Goal: Communication & Community: Ask a question

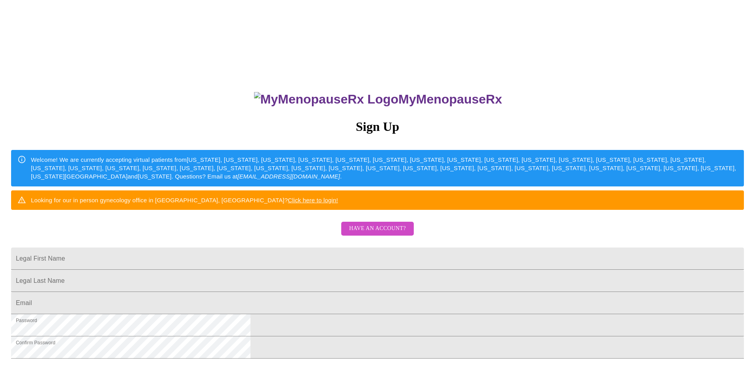
click at [374, 234] on span "Have an account?" at bounding box center [377, 229] width 57 height 10
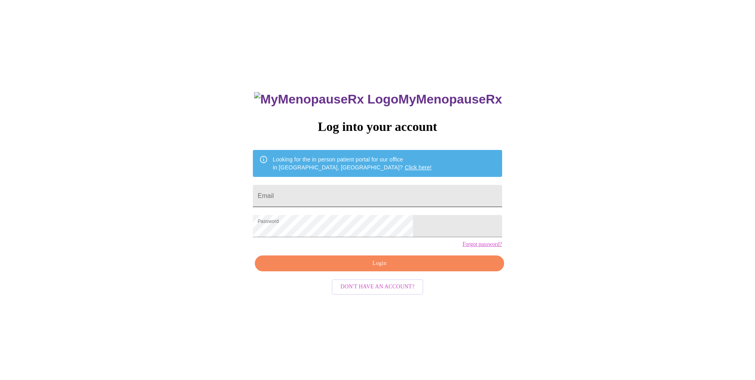
click at [336, 195] on input "Email" at bounding box center [377, 196] width 249 height 22
type input "[EMAIL_ADDRESS][DOMAIN_NAME]"
click at [373, 268] on span "Login" at bounding box center [379, 264] width 231 height 10
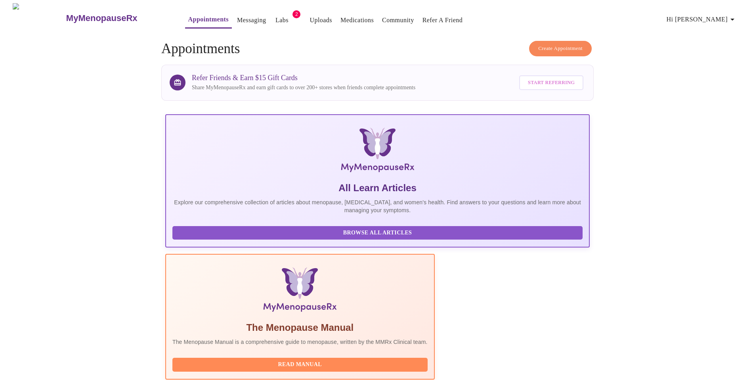
click at [276, 15] on link "Labs" at bounding box center [282, 20] width 13 height 11
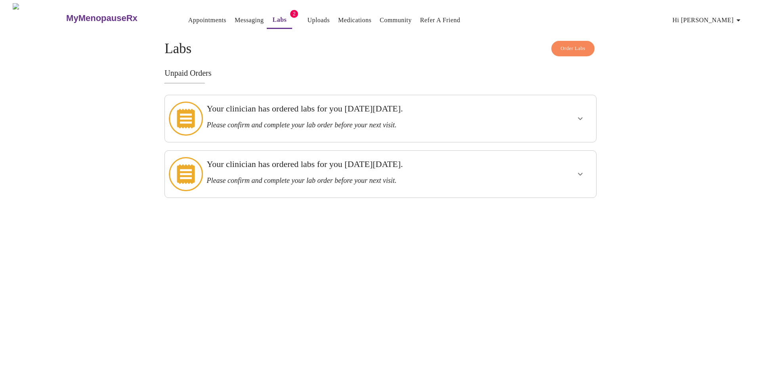
click at [579, 114] on icon "show more" at bounding box center [581, 119] width 10 height 10
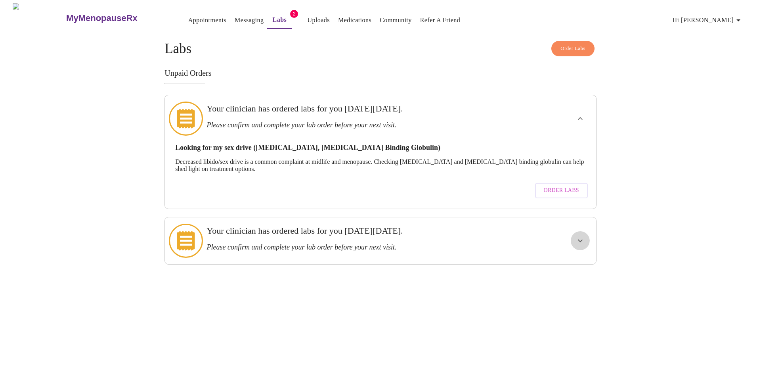
click at [579, 236] on icon "show more" at bounding box center [581, 241] width 10 height 10
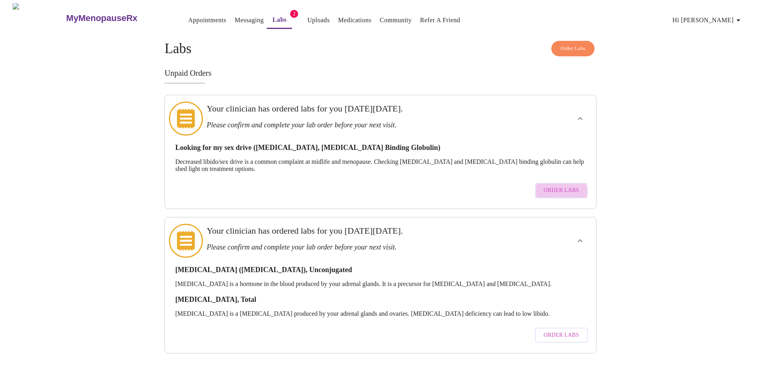
click at [562, 186] on span "Order Labs" at bounding box center [561, 191] width 35 height 10
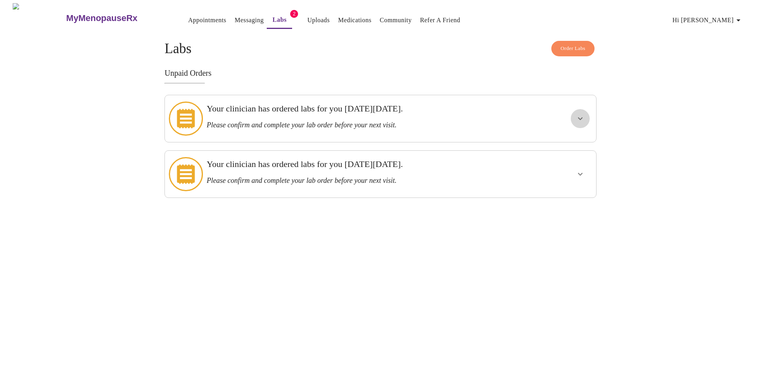
click at [578, 115] on icon "show more" at bounding box center [581, 119] width 10 height 10
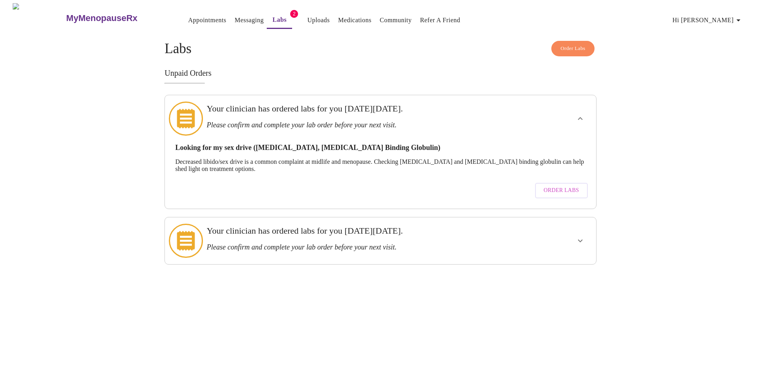
click at [308, 144] on div "Looking for my sex drive ([MEDICAL_DATA], [MEDICAL_DATA] Binding Globulin) Decr…" at bounding box center [380, 158] width 411 height 29
click at [580, 236] on icon "show more" at bounding box center [581, 241] width 10 height 10
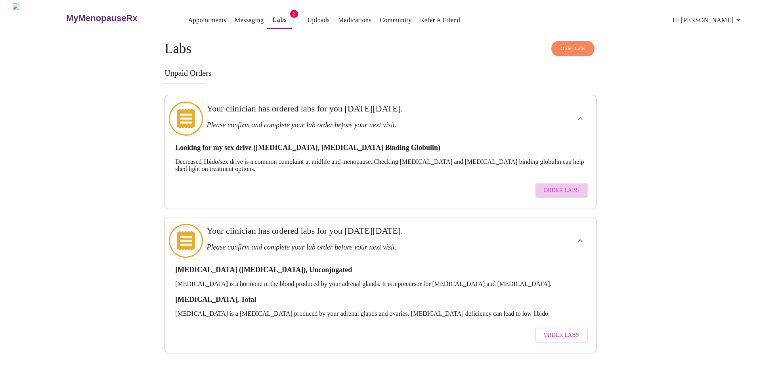
click at [566, 186] on span "Order Labs" at bounding box center [561, 191] width 35 height 10
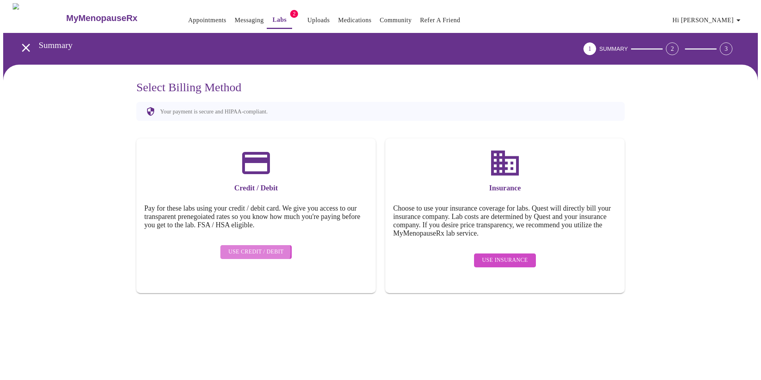
click at [251, 247] on span "Use Credit / Debit" at bounding box center [256, 252] width 56 height 10
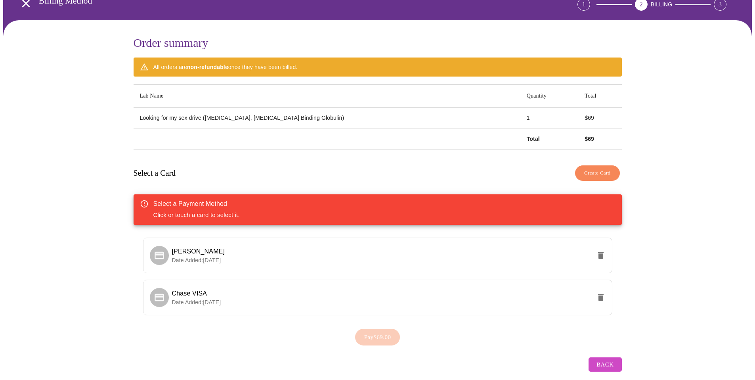
scroll to position [53, 0]
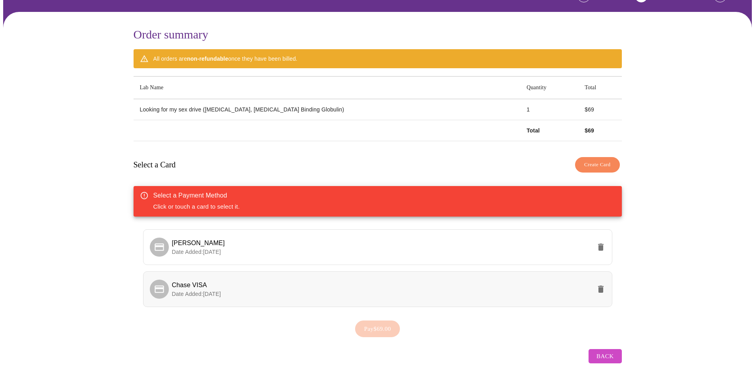
click at [192, 294] on p "Date Added: [DATE]" at bounding box center [382, 294] width 420 height 8
click at [88, 266] on div "Order summary All orders are non-refundable once they have been billed. Lab Nam…" at bounding box center [377, 197] width 749 height 371
drag, startPoint x: 205, startPoint y: 105, endPoint x: 316, endPoint y: 107, distance: 111.0
click at [316, 107] on td "Looking for my sex drive ([MEDICAL_DATA], [MEDICAL_DATA] Binding Globulin)" at bounding box center [327, 109] width 387 height 21
copy td "[MEDICAL_DATA], [MEDICAL_DATA] Binding Globulin"
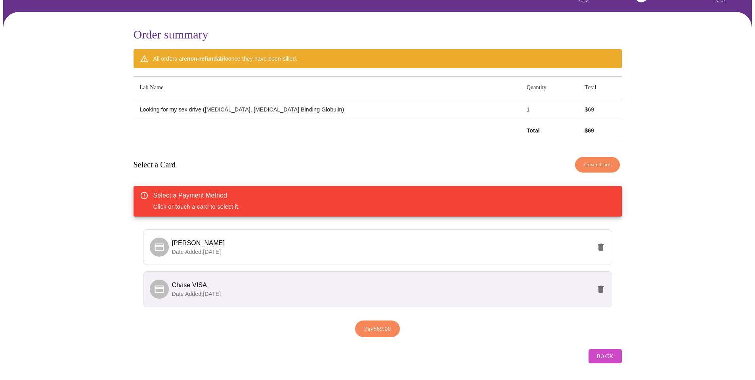
click at [675, 186] on div "Order summary All orders are non-refundable once they have been billed. Lab Nam…" at bounding box center [377, 197] width 749 height 371
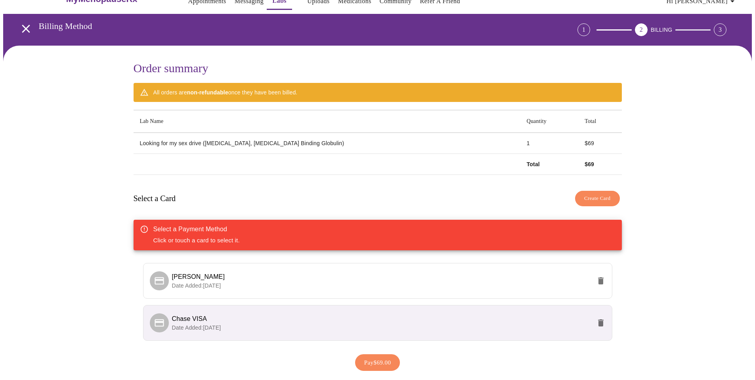
scroll to position [0, 0]
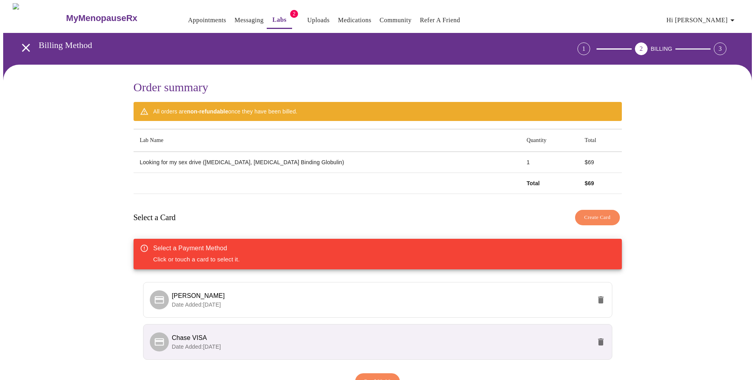
click at [235, 16] on link "Messaging" at bounding box center [249, 20] width 29 height 11
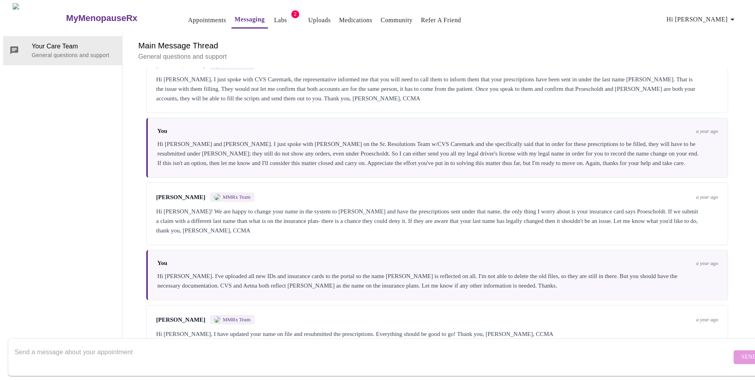
scroll to position [981, 0]
click at [75, 344] on textarea "Send a message about your appointment" at bounding box center [373, 356] width 717 height 25
type textarea "Hi there. This message is intended for [PERSON_NAME]"
click at [12, 46] on icon at bounding box center [15, 51] width 10 height 10
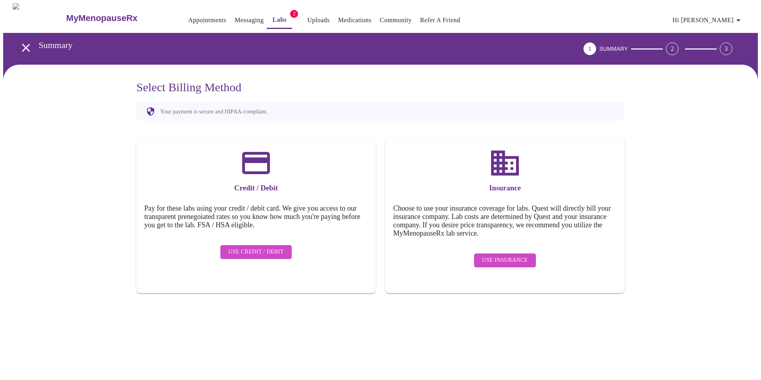
click at [194, 19] on link "Appointments" at bounding box center [207, 20] width 38 height 11
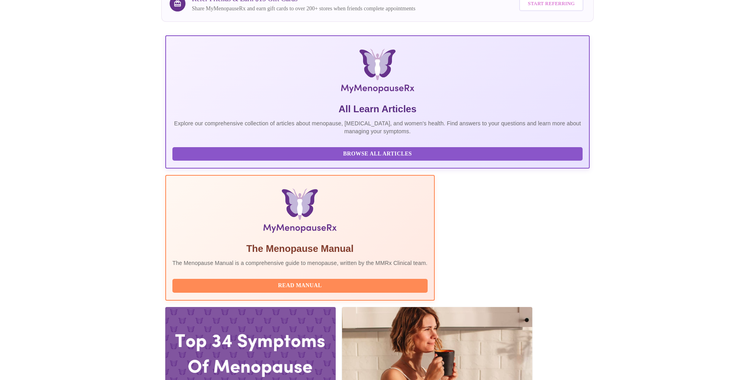
scroll to position [140, 0]
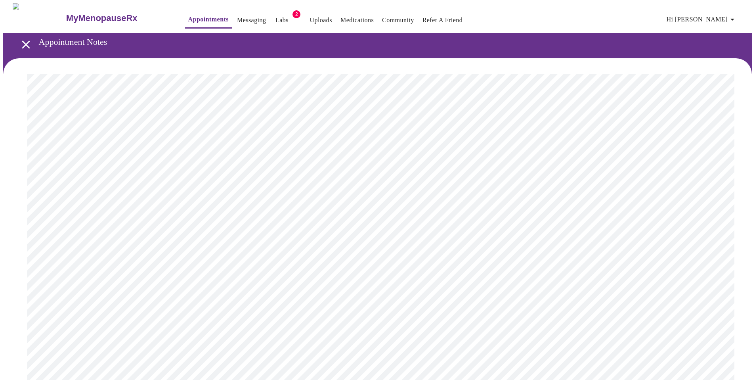
click at [237, 15] on link "Messaging" at bounding box center [251, 20] width 29 height 11
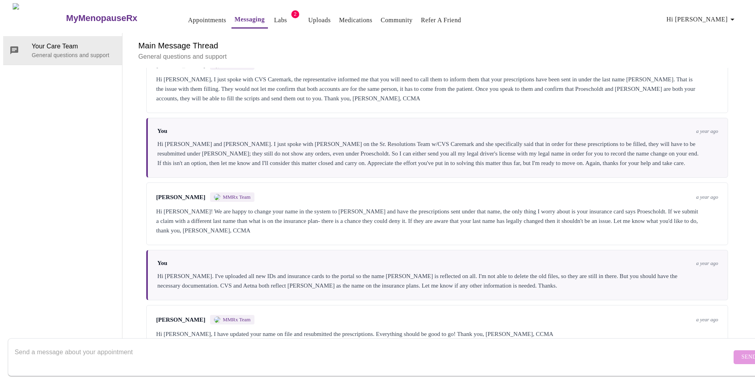
scroll to position [981, 0]
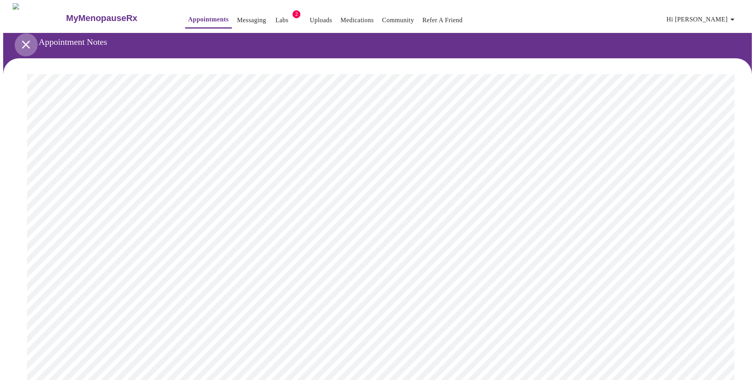
click at [19, 38] on icon "open drawer" at bounding box center [26, 45] width 14 height 14
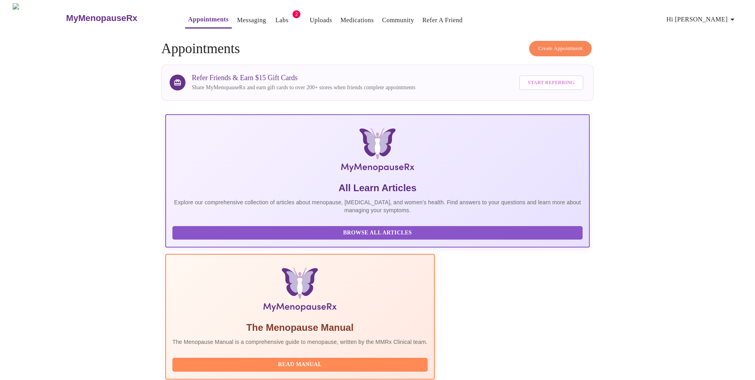
drag, startPoint x: 221, startPoint y: 322, endPoint x: 334, endPoint y: 324, distance: 112.3
copy h3 "[PERSON_NAME] WHNP-BC, FNP-C"
click at [237, 19] on link "Messaging" at bounding box center [251, 20] width 29 height 11
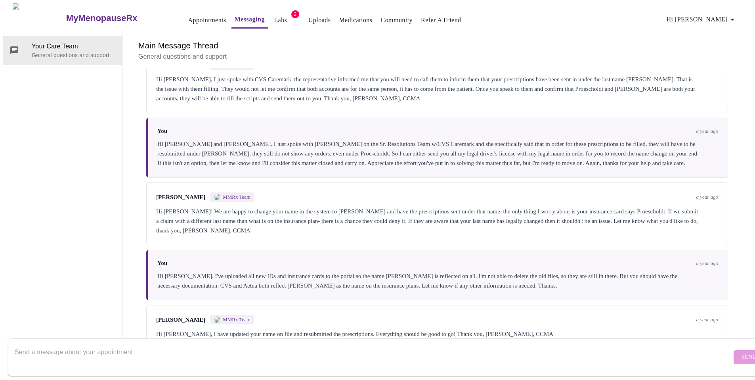
scroll to position [981, 0]
click at [33, 344] on textarea "Send a message about your appointment" at bounding box center [373, 356] width 717 height 25
paste textarea "[PERSON_NAME] WHNP-BC, FNP-C"
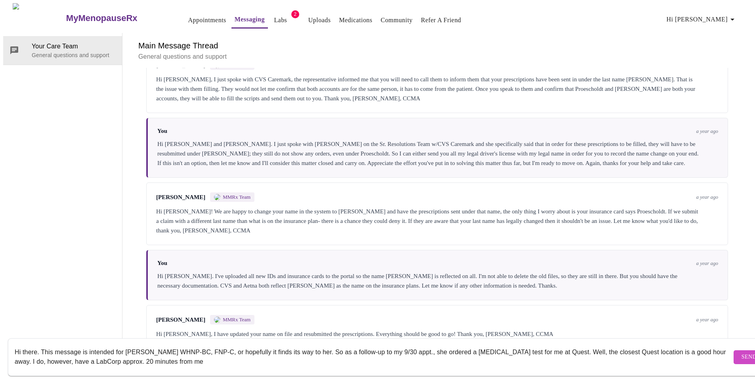
click at [228, 356] on textarea "Hi there. This message is intended for [PERSON_NAME] WHNP-BC, FNP-C, or hopeful…" at bounding box center [373, 356] width 717 height 25
paste textarea "[URL][DOMAIN_NAME][MEDICAL_DATA]"
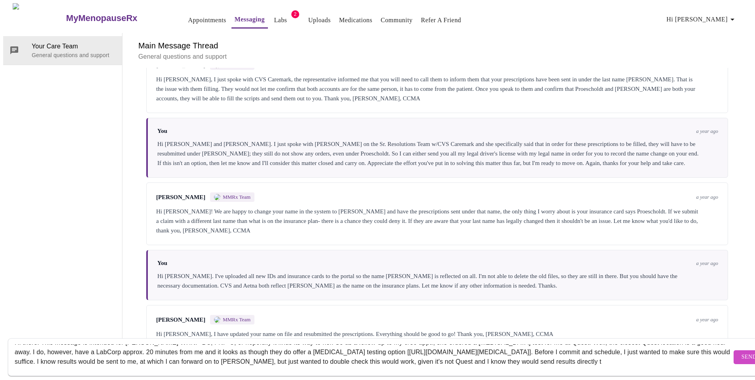
scroll to position [15, 0]
click at [663, 344] on textarea "Hi there. This message is intended for [PERSON_NAME] WHNP-BC, FNP-C, or hopeful…" at bounding box center [373, 356] width 717 height 25
click at [274, 351] on textarea "Hi there. This message is intended for [PERSON_NAME] WHNP-BC, FNP-C, or hopeful…" at bounding box center [373, 356] width 717 height 25
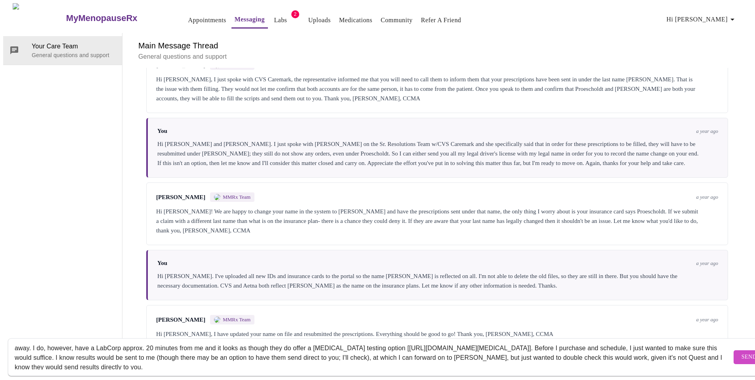
click at [254, 360] on textarea "Hi there. This message is intended for [PERSON_NAME] WHNP-BC, FNP-C, or hopeful…" at bounding box center [373, 356] width 717 height 25
paste textarea ", This message is for [PERSON_NAME] WHNP-BC, FNP-C (or to be routed to her). Fo…"
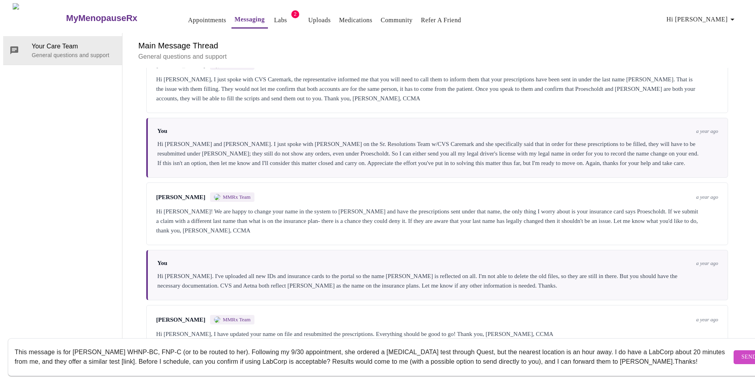
scroll to position [19, 0]
click at [15, 344] on textarea "Hi there, This message is for [PERSON_NAME] WHNP-BC, FNP-C (or to be routed to …" at bounding box center [373, 356] width 717 height 25
click at [455, 344] on textarea "Hi there, Hi there. This message is for [PERSON_NAME] WHNP-BC, FNP-C (or to be …" at bounding box center [373, 356] width 717 height 25
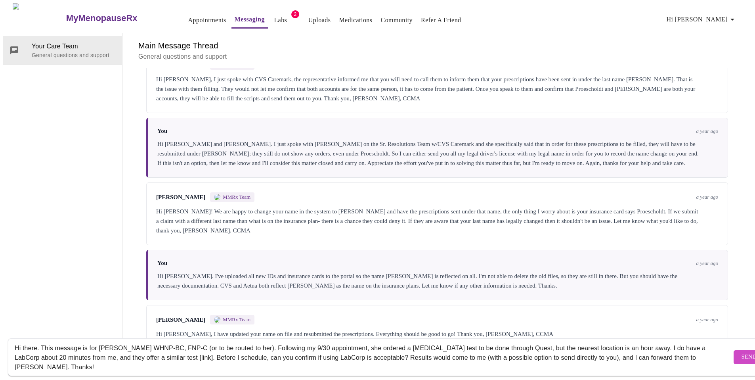
click at [644, 344] on textarea "Hi there, Hi there. This message is for [PERSON_NAME] WHNP-BC, FNP-C (or to be …" at bounding box center [373, 356] width 717 height 25
click at [242, 351] on textarea "Hi there, Hi there. This message is for [PERSON_NAME] WHNP-BC, FNP-C (or to be …" at bounding box center [373, 356] width 717 height 25
click at [328, 350] on textarea "Hi there, Hi there. This message is for [PERSON_NAME] WHNP-BC, FNP-C (or to be …" at bounding box center [373, 356] width 717 height 25
paste textarea "[URL][DOMAIN_NAME][MEDICAL_DATA]"
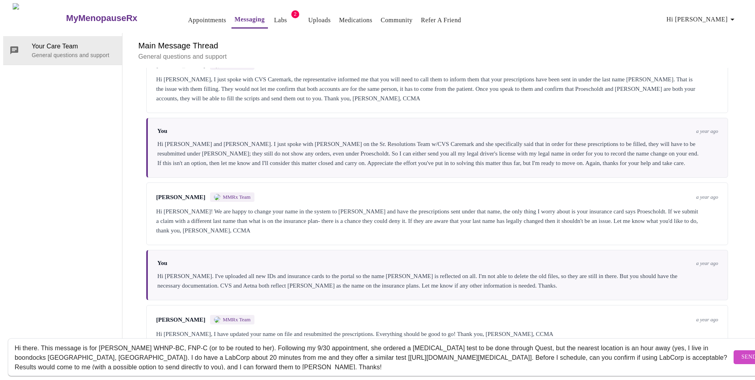
click at [586, 350] on textarea "Hi there, Hi there. This message is for [PERSON_NAME] WHNP-BC, FNP-C (or to be …" at bounding box center [373, 356] width 717 height 25
click at [308, 360] on textarea "Hi there, Hi there. This message is for [PERSON_NAME] WHNP-BC, FNP-C (or to be …" at bounding box center [373, 356] width 717 height 25
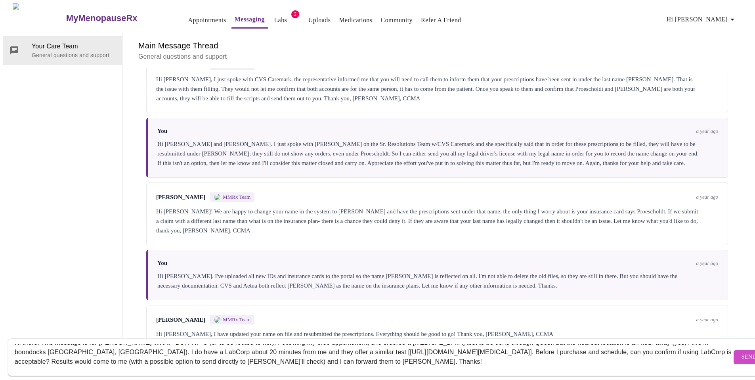
drag, startPoint x: 186, startPoint y: 358, endPoint x: 327, endPoint y: 351, distance: 140.5
click at [327, 351] on textarea "Hi there, Hi there. This message is for [PERSON_NAME] WHNP-BC, FNP-C (or to be …" at bounding box center [373, 356] width 717 height 25
click at [215, 353] on textarea "Hi there, Hi there. This message is for [PERSON_NAME] WHNP-BC, FNP-C (or to be …" at bounding box center [373, 356] width 717 height 25
click at [280, 353] on textarea "Hi there, Hi there. This message is for [PERSON_NAME] WHNP-BC, FNP-C (or to be …" at bounding box center [373, 356] width 717 height 25
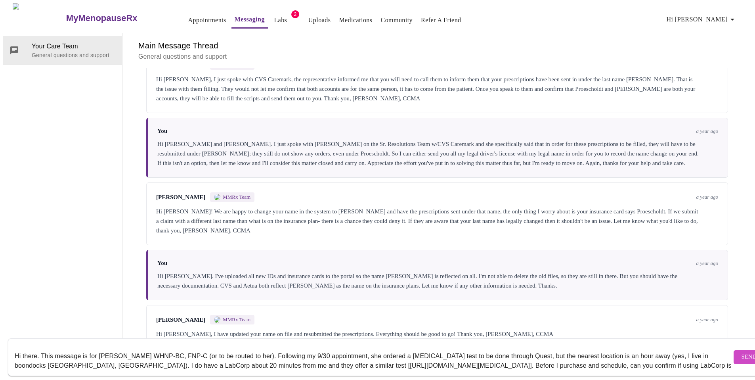
scroll to position [16, 0]
click at [15, 346] on textarea "Hi there, Hi there. This message is for [PERSON_NAME] WHNP-BC, FNP-C (or to be …" at bounding box center [373, 356] width 717 height 25
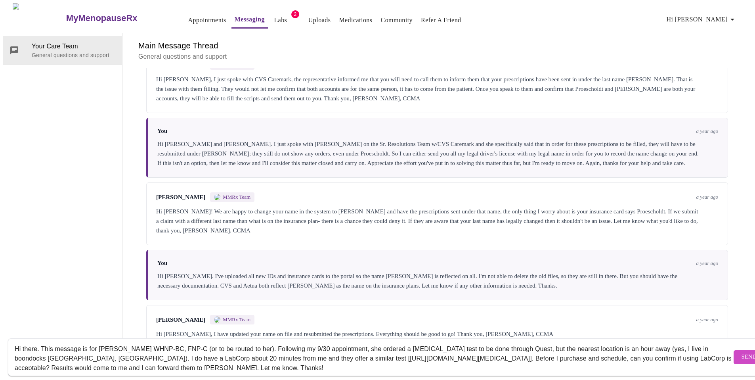
scroll to position [0, 0]
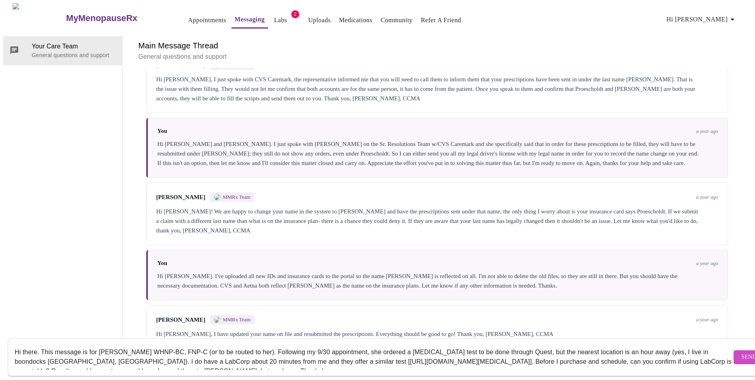
type textarea "Hi there. This message is for [PERSON_NAME] WHNP-BC, FNP-C (or to be routed to …"
click at [742, 352] on span "Send" at bounding box center [749, 357] width 15 height 10
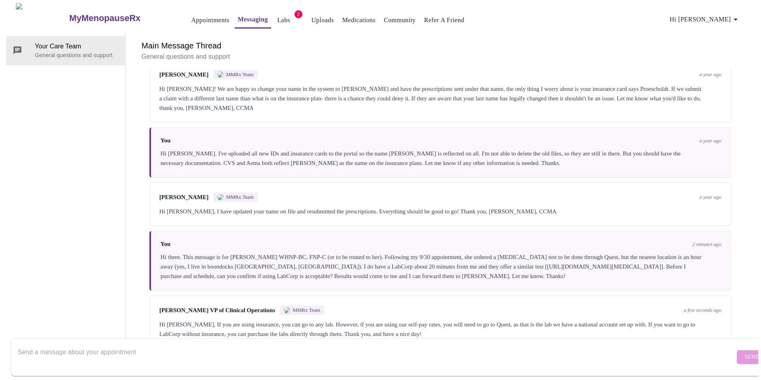
scroll to position [1107, 0]
